Goal: Transaction & Acquisition: Purchase product/service

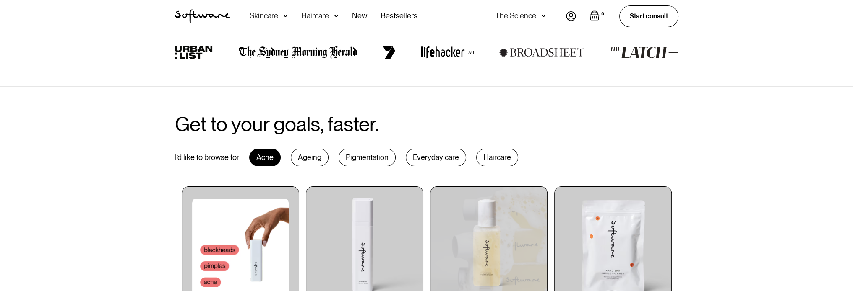
scroll to position [419, 0]
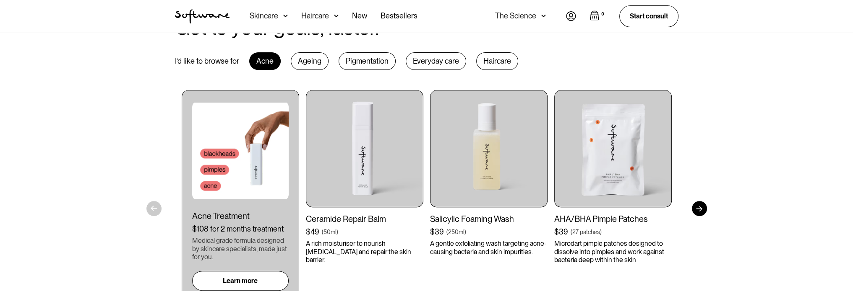
click at [368, 61] on div "Pigmentation" at bounding box center [366, 61] width 57 height 18
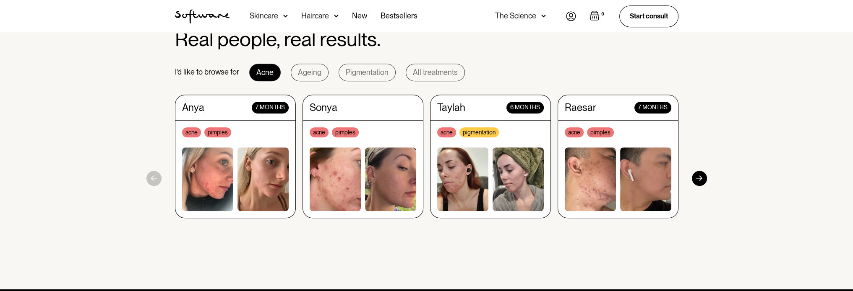
scroll to position [713, 0]
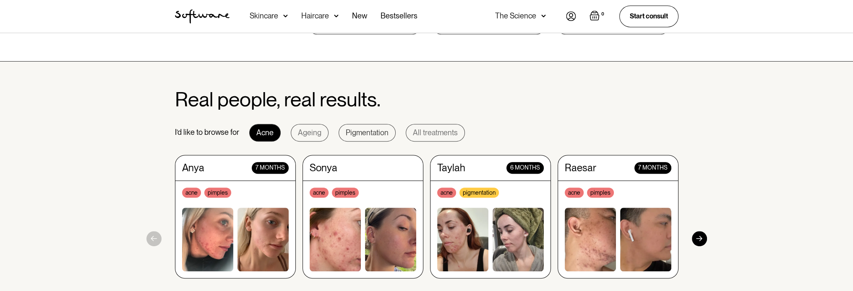
click at [362, 135] on div "Pigmentation" at bounding box center [367, 133] width 43 height 8
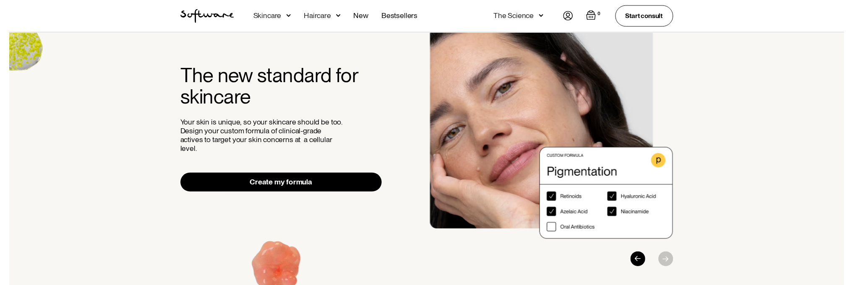
scroll to position [42, 0]
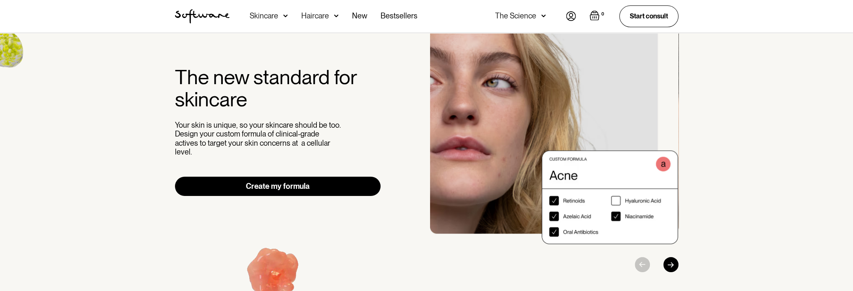
click at [347, 185] on link "Create my formula" at bounding box center [278, 186] width 206 height 19
click at [515, 18] on div "The Science" at bounding box center [515, 16] width 41 height 8
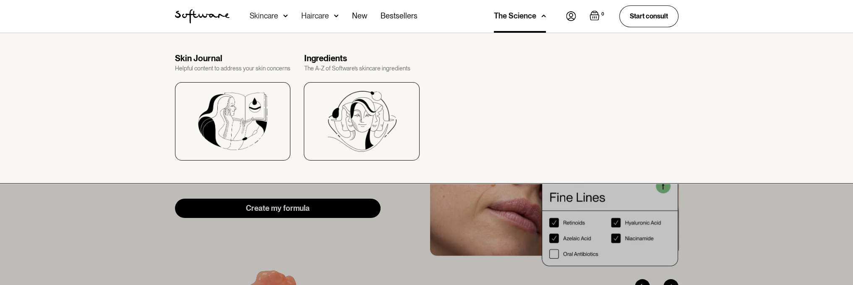
scroll to position [0, 0]
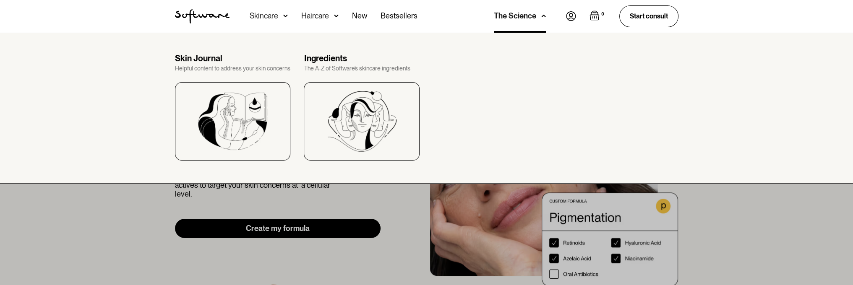
click at [275, 15] on div "Skincare" at bounding box center [264, 16] width 29 height 8
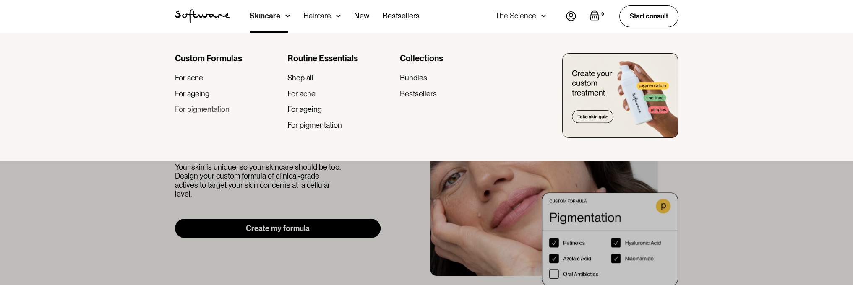
click at [227, 111] on div "For pigmentation" at bounding box center [202, 109] width 55 height 9
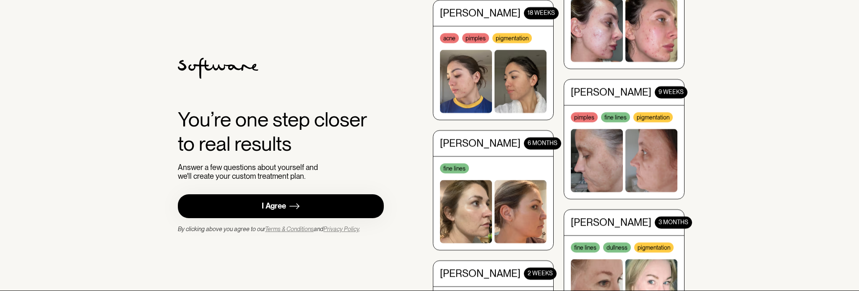
click at [286, 206] on link "I Agree" at bounding box center [281, 207] width 206 height 24
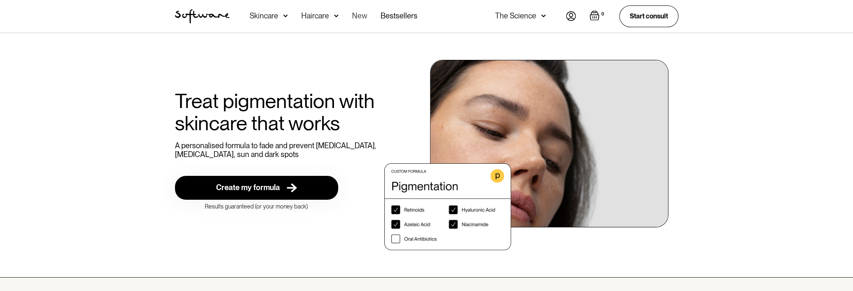
click at [364, 20] on link "New" at bounding box center [359, 16] width 15 height 33
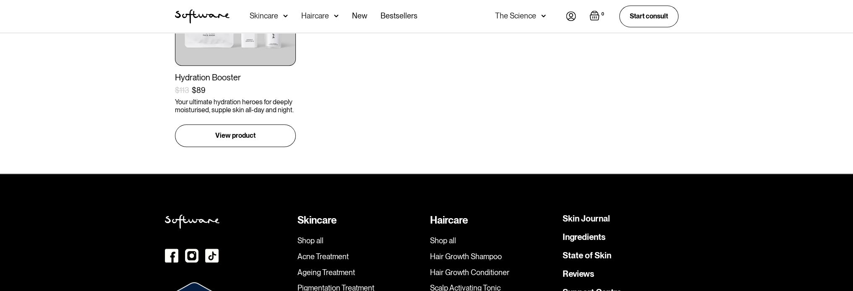
scroll to position [923, 0]
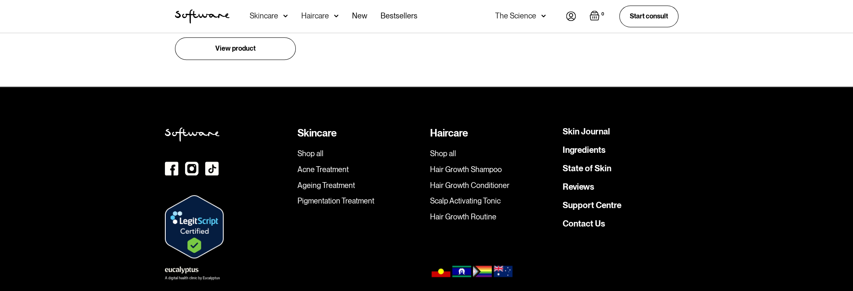
click at [364, 197] on link "Pigmentation Treatment" at bounding box center [360, 201] width 126 height 9
